Goal: Download file/media

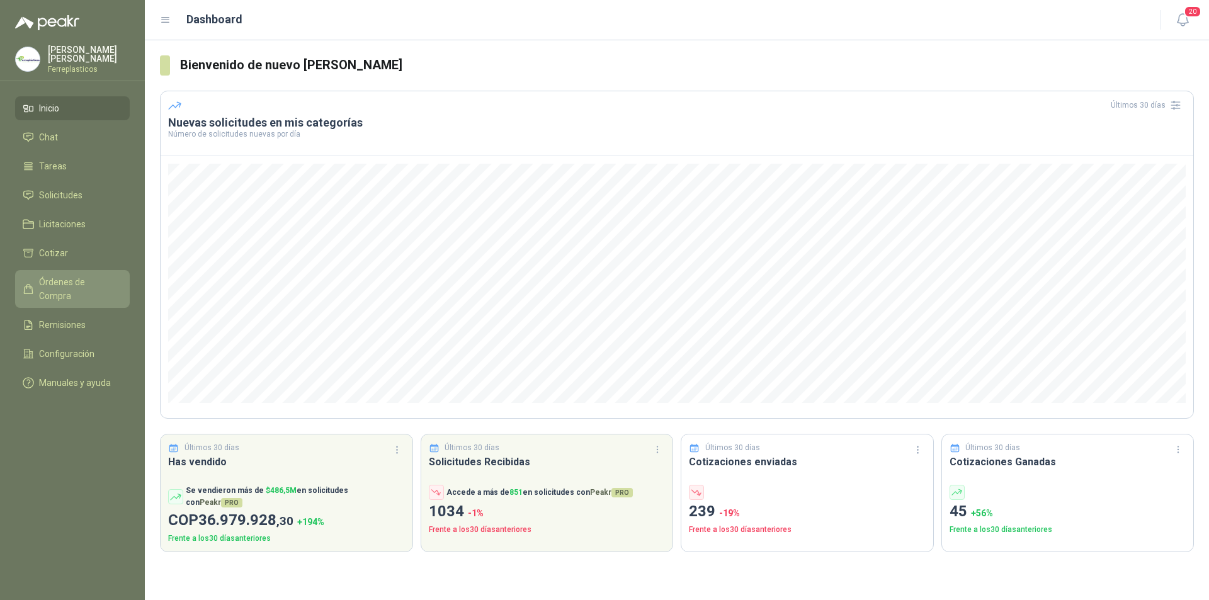
click at [66, 280] on span "Órdenes de Compra" at bounding box center [78, 289] width 79 height 28
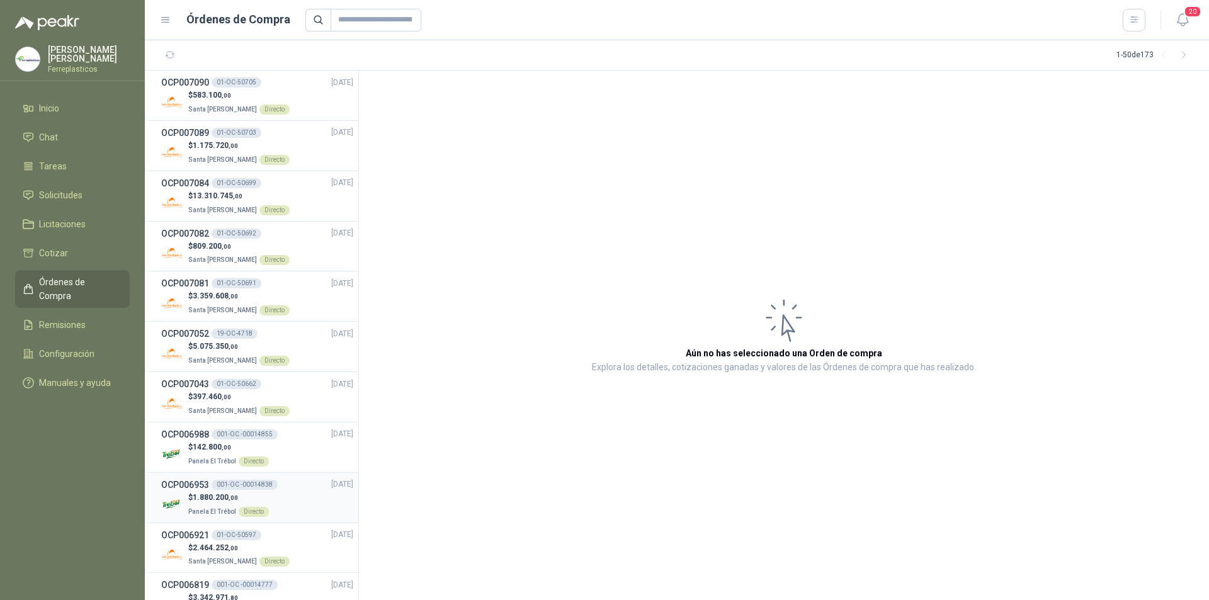
scroll to position [189, 0]
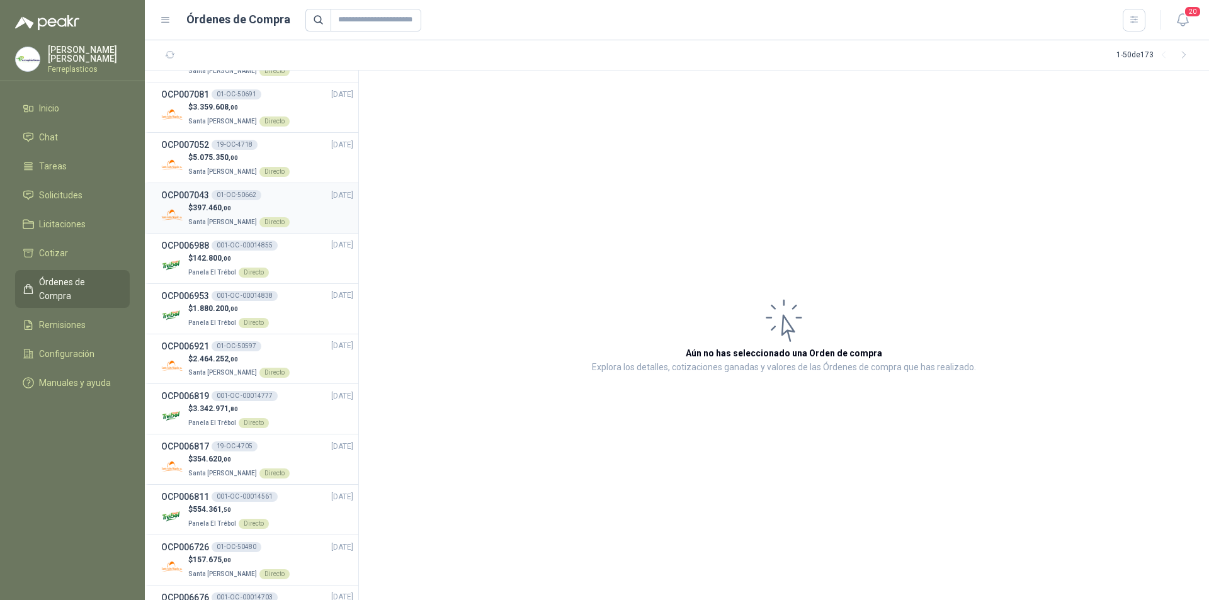
click at [323, 215] on div "$ 397.460 ,00 Santa [PERSON_NAME] Directo" at bounding box center [257, 215] width 192 height 26
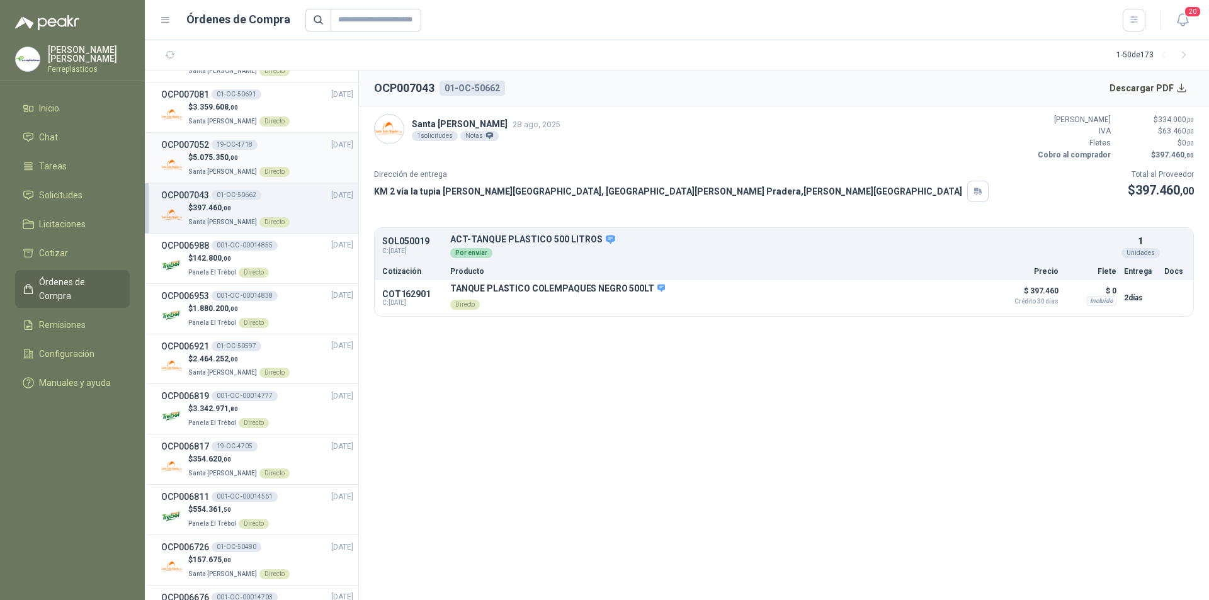
click at [310, 155] on div "$ 5.075.350 ,00 Santa [PERSON_NAME] Directo" at bounding box center [257, 165] width 192 height 26
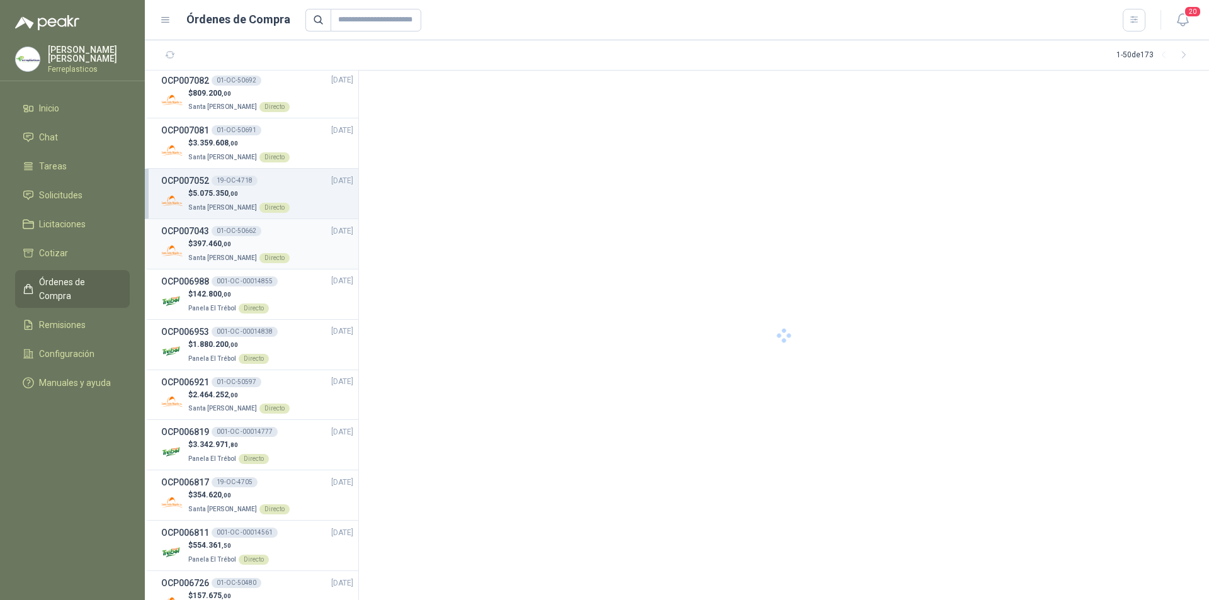
scroll to position [126, 0]
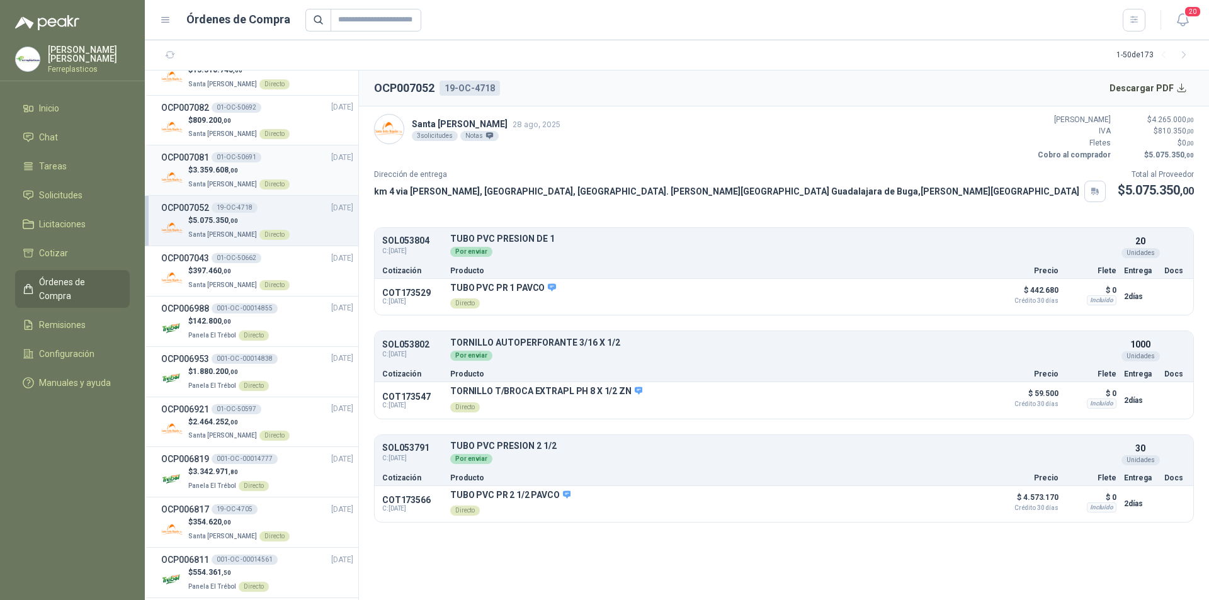
click at [307, 173] on div "$ 3.359.608 ,00 Santa [PERSON_NAME] Directo" at bounding box center [257, 177] width 192 height 26
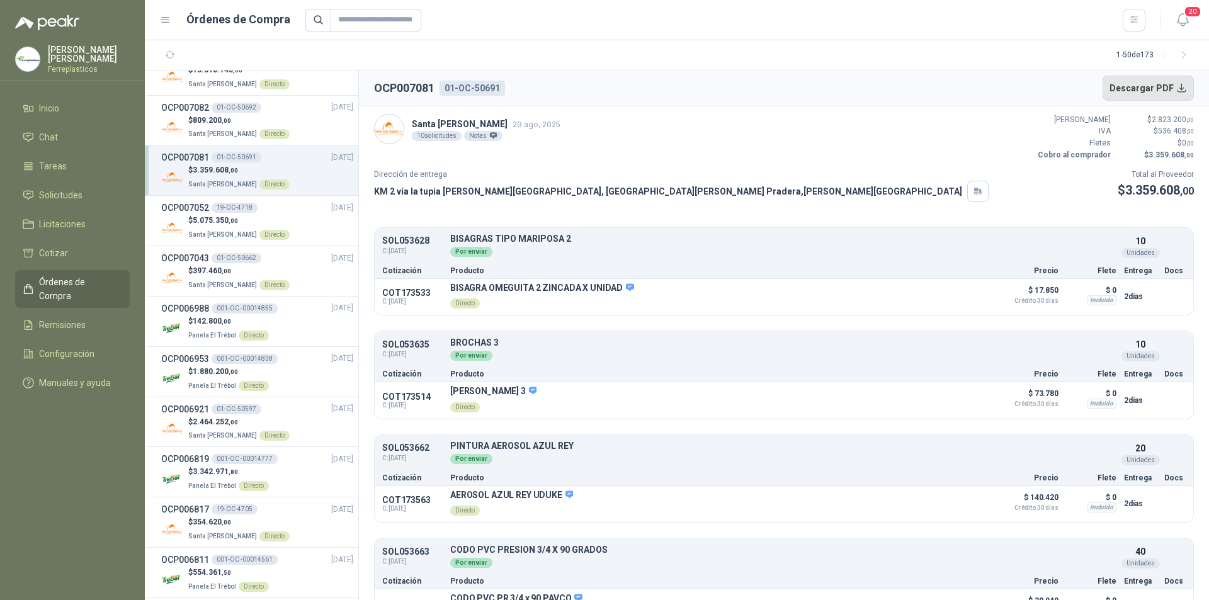
click at [1150, 96] on button "Descargar PDF" at bounding box center [1149, 88] width 92 height 25
click at [274, 129] on div "Directo" at bounding box center [275, 134] width 30 height 10
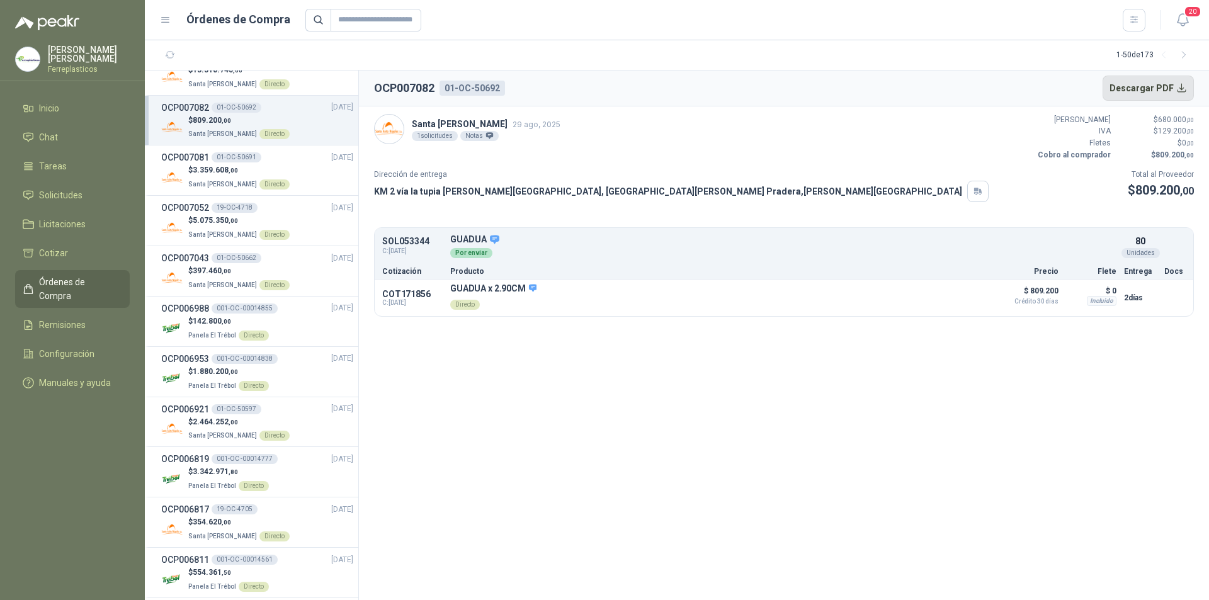
click at [1153, 83] on button "Descargar PDF" at bounding box center [1149, 88] width 92 height 25
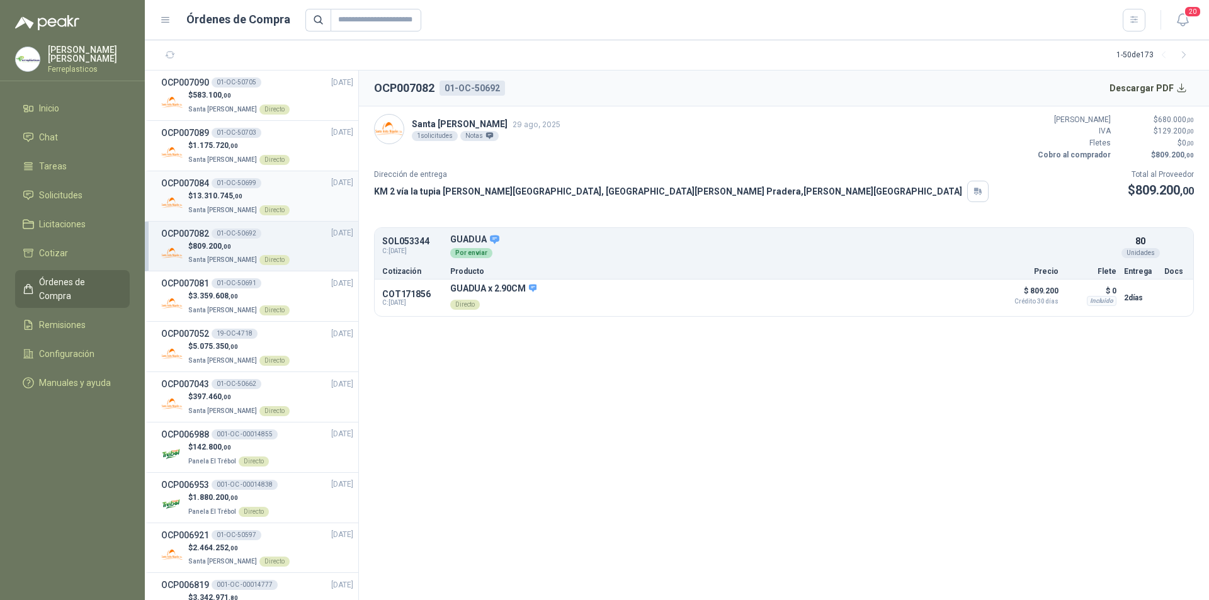
click at [282, 185] on div "OCP007084 01-OC-50699 [DATE]" at bounding box center [257, 183] width 192 height 14
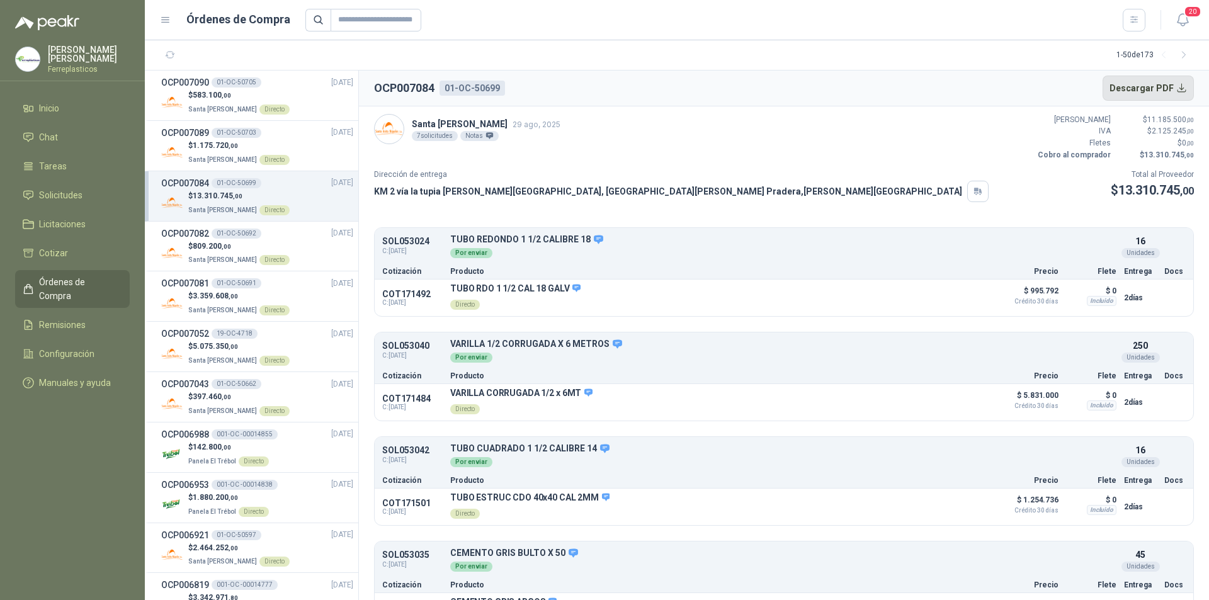
click at [1145, 86] on button "Descargar PDF" at bounding box center [1149, 88] width 92 height 25
click at [306, 146] on div "$ 1.175.720 ,00 Santa [PERSON_NAME] Directo" at bounding box center [257, 153] width 192 height 26
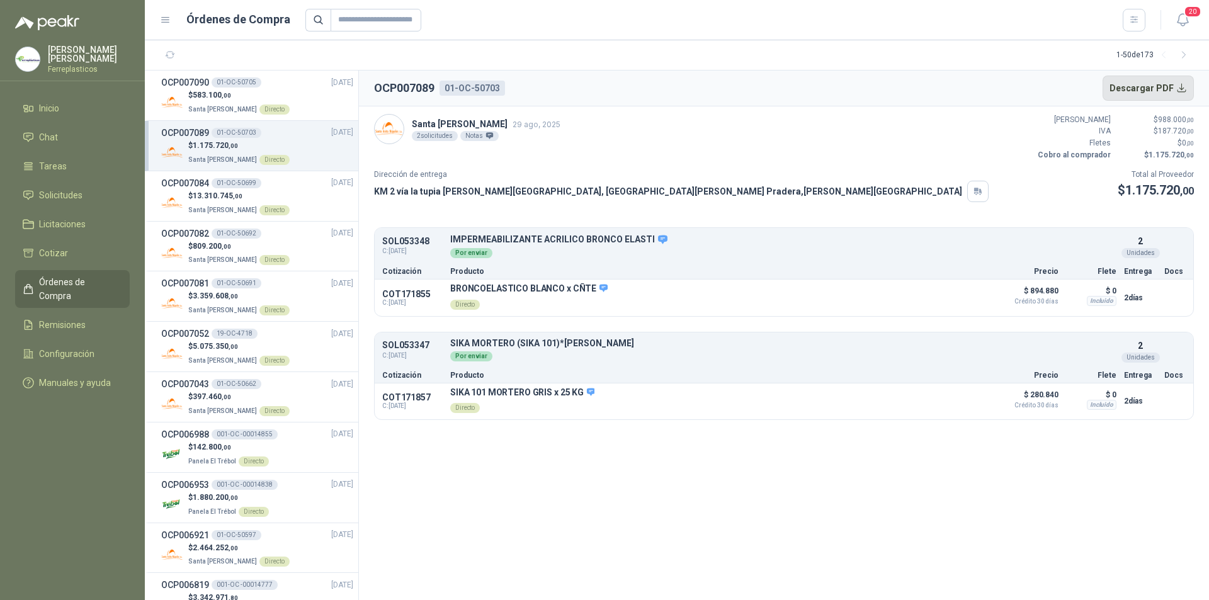
click at [1147, 85] on button "Descargar PDF" at bounding box center [1149, 88] width 92 height 25
click at [281, 99] on div "$ 583.100 ,00 Santa [PERSON_NAME] Directo" at bounding box center [257, 102] width 192 height 26
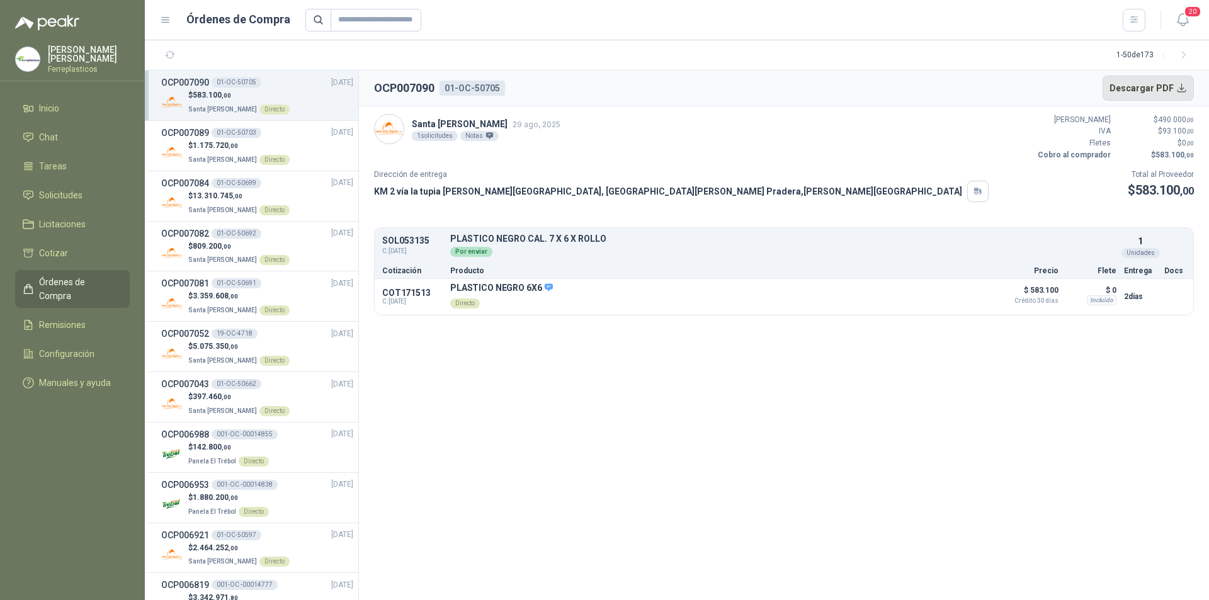
click at [1133, 99] on button "Descargar PDF" at bounding box center [1149, 88] width 92 height 25
click at [270, 191] on p "$ 13.310.745 ,00" at bounding box center [238, 196] width 101 height 12
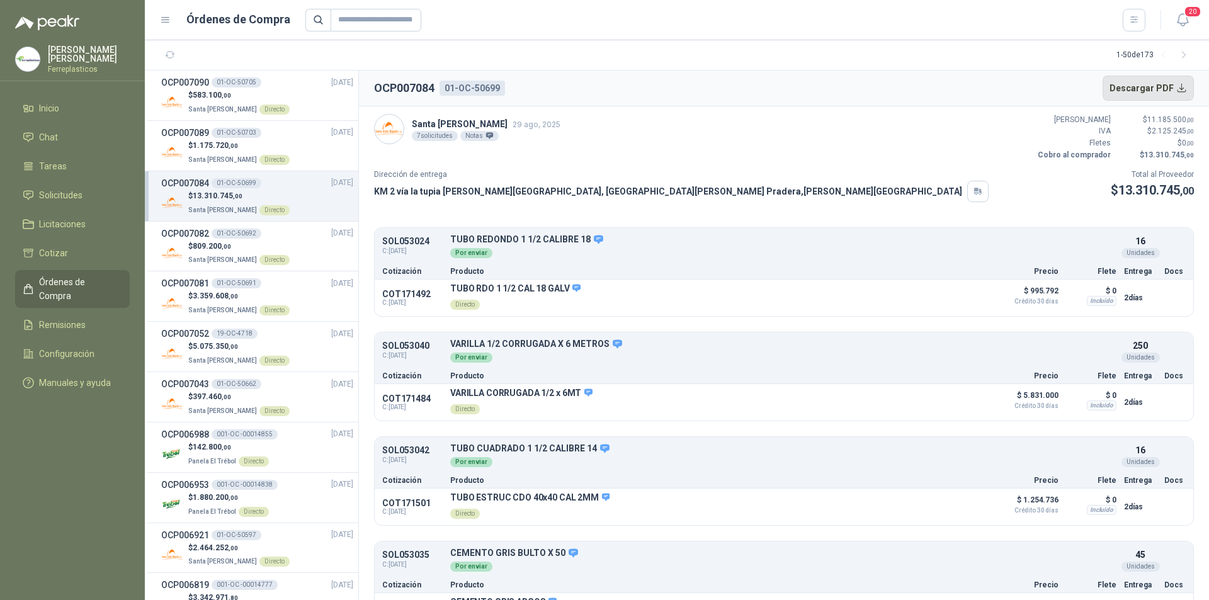
click at [1167, 85] on button "Descargar PDF" at bounding box center [1149, 88] width 92 height 25
